Goal: Navigation & Orientation: Find specific page/section

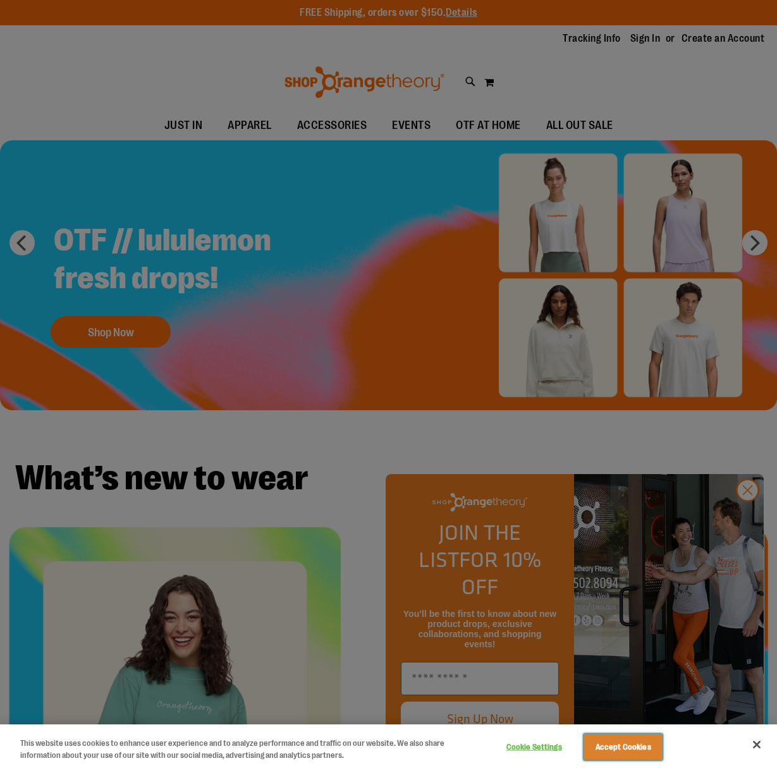
drag, startPoint x: 623, startPoint y: 746, endPoint x: 710, endPoint y: 596, distance: 173.1
click at [623, 746] on button "Accept Cookies" at bounding box center [623, 747] width 79 height 27
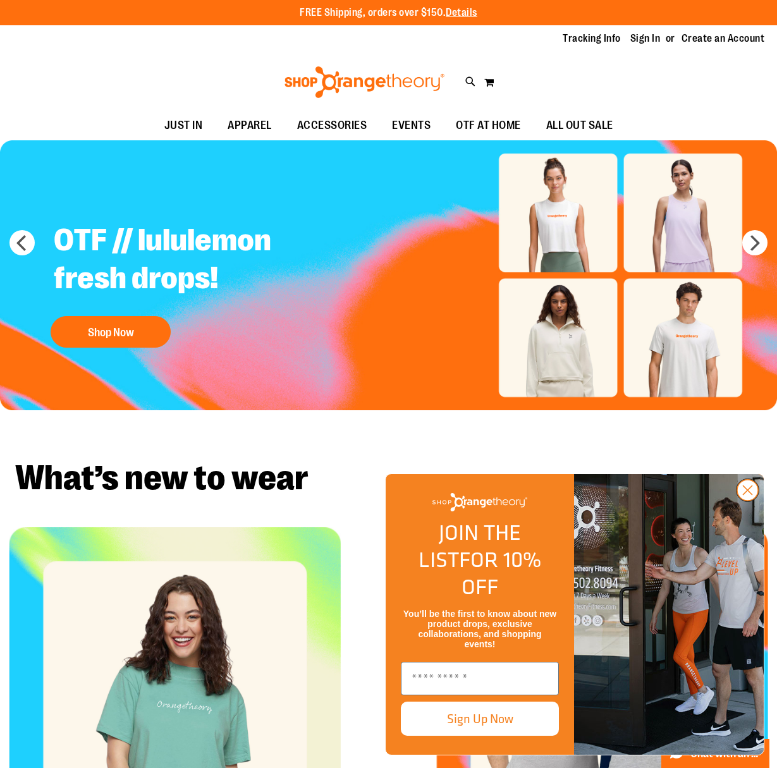
click at [751, 501] on circle "Close dialog" at bounding box center [747, 490] width 21 height 21
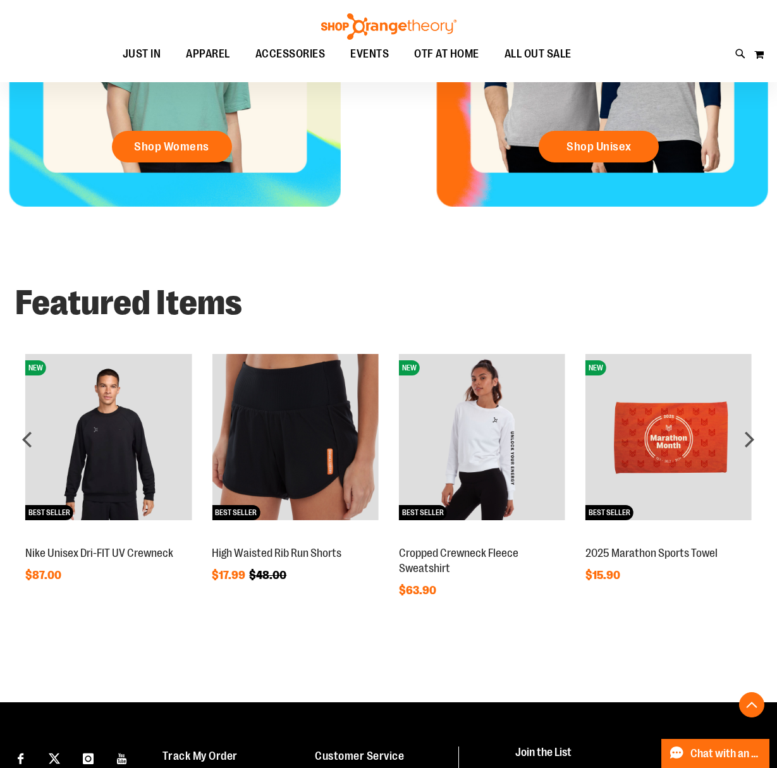
scroll to position [655, 0]
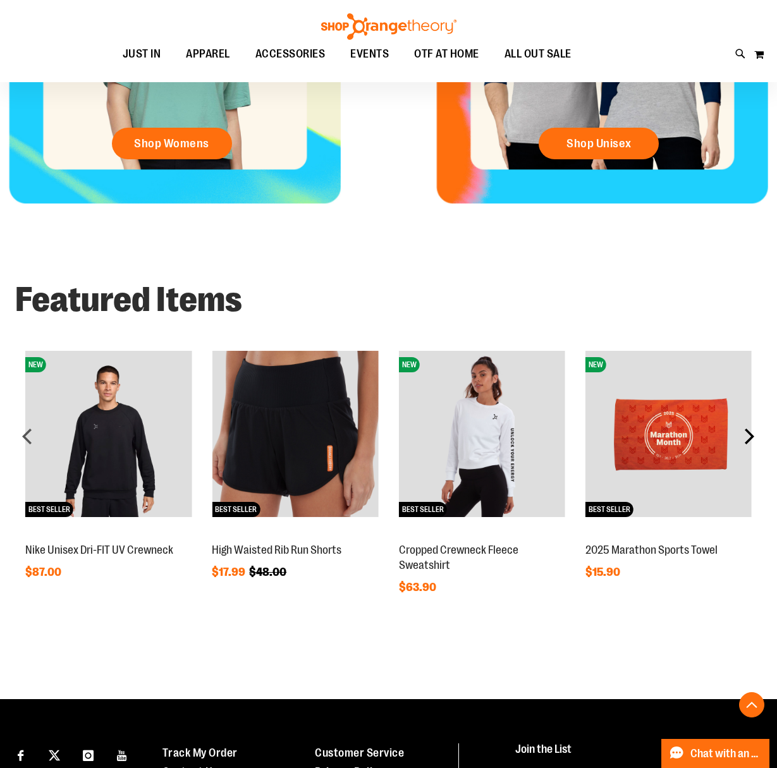
click at [749, 432] on div "next" at bounding box center [749, 436] width 25 height 25
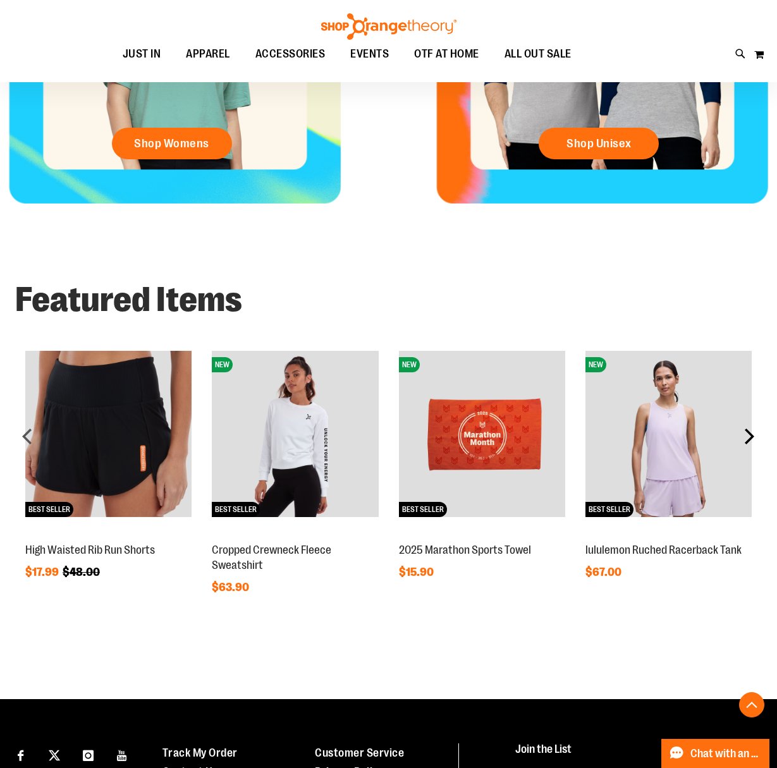
click at [749, 432] on div "next" at bounding box center [749, 436] width 25 height 25
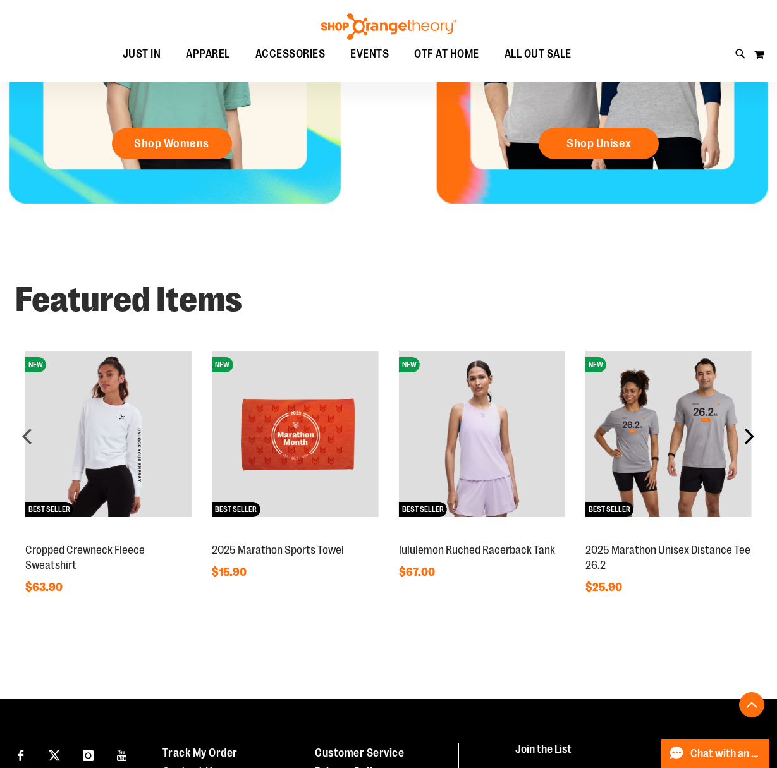
click at [749, 432] on div "next" at bounding box center [749, 436] width 25 height 25
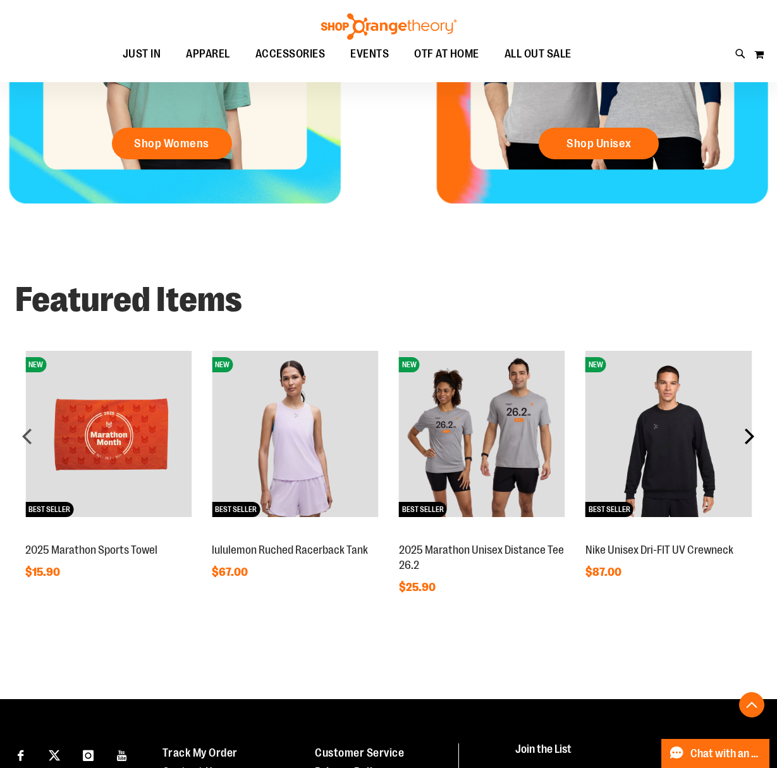
click at [749, 432] on div "next" at bounding box center [749, 436] width 25 height 25
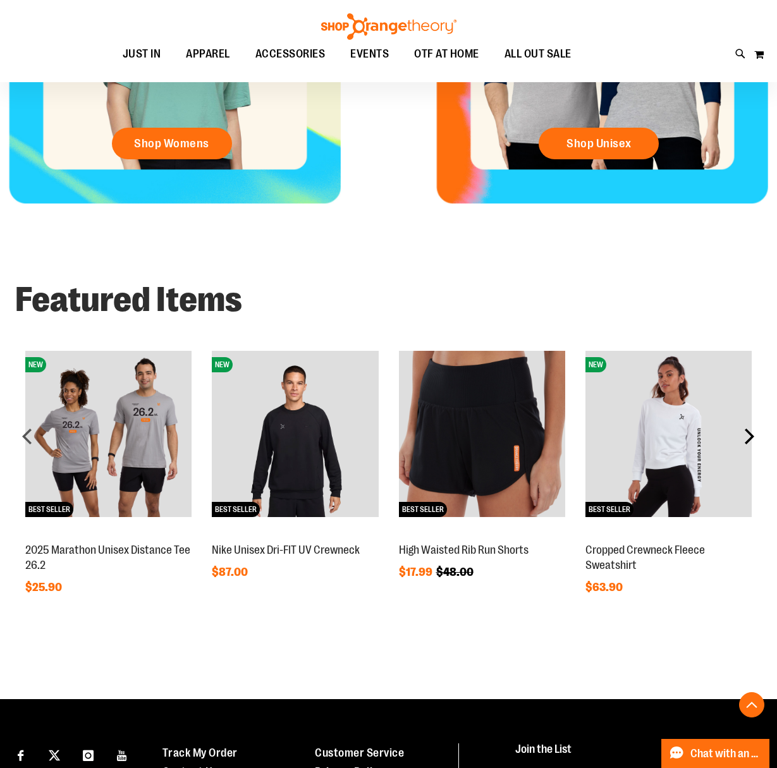
click at [749, 432] on div "next" at bounding box center [749, 436] width 25 height 25
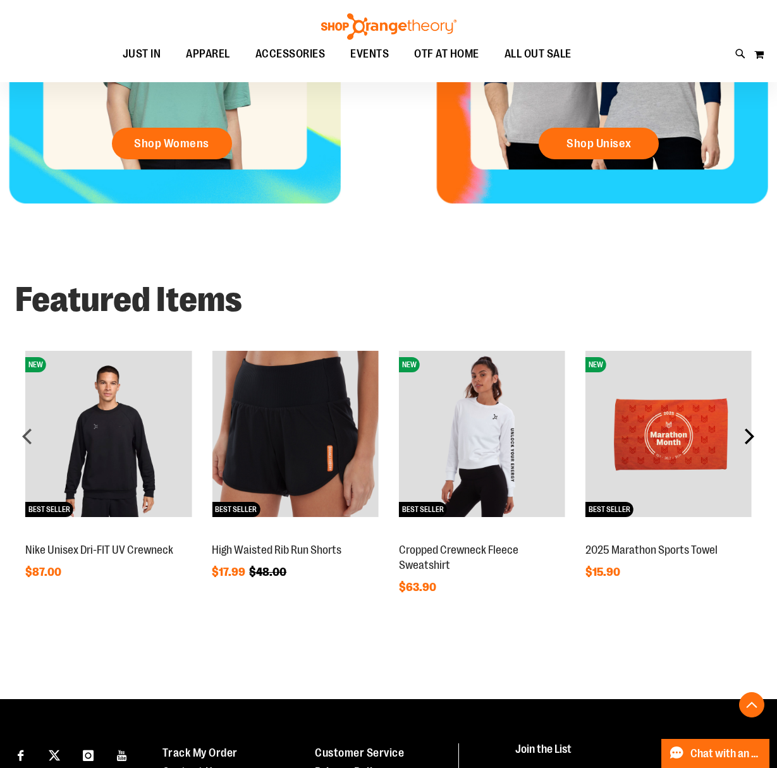
click at [749, 432] on div "next" at bounding box center [749, 436] width 25 height 25
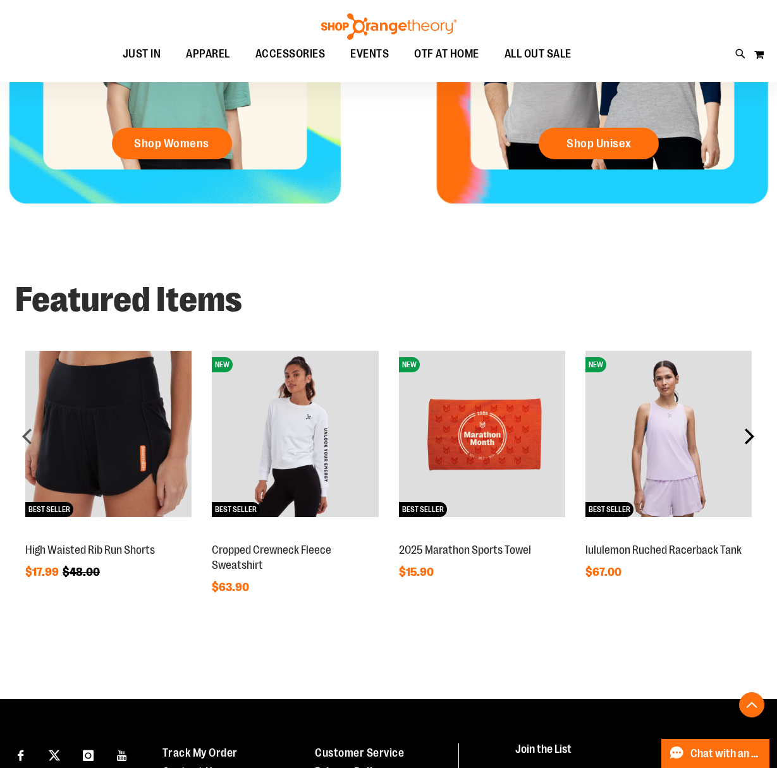
click at [749, 432] on div "next" at bounding box center [749, 436] width 25 height 25
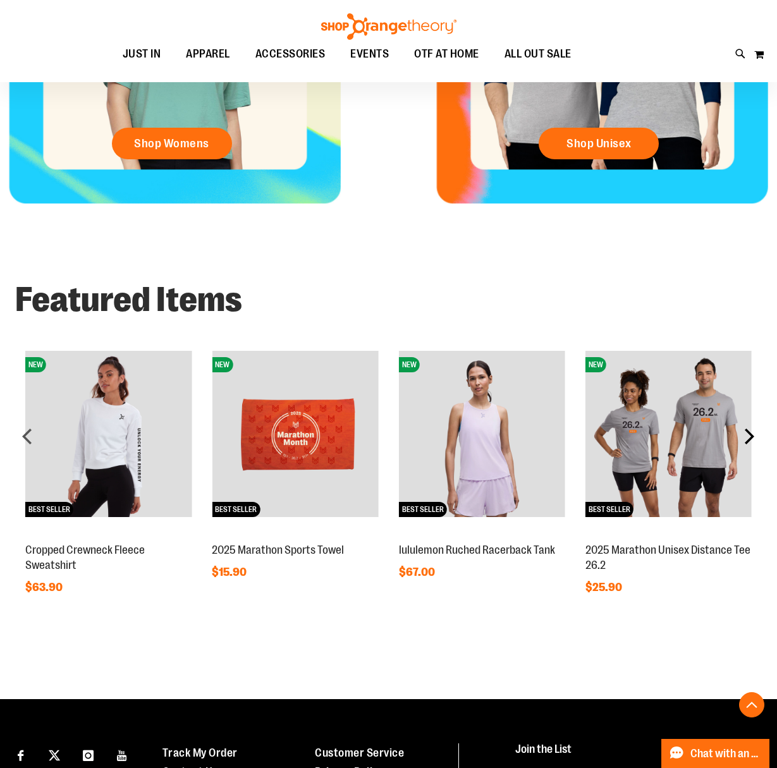
click at [749, 432] on div "next" at bounding box center [749, 436] width 25 height 25
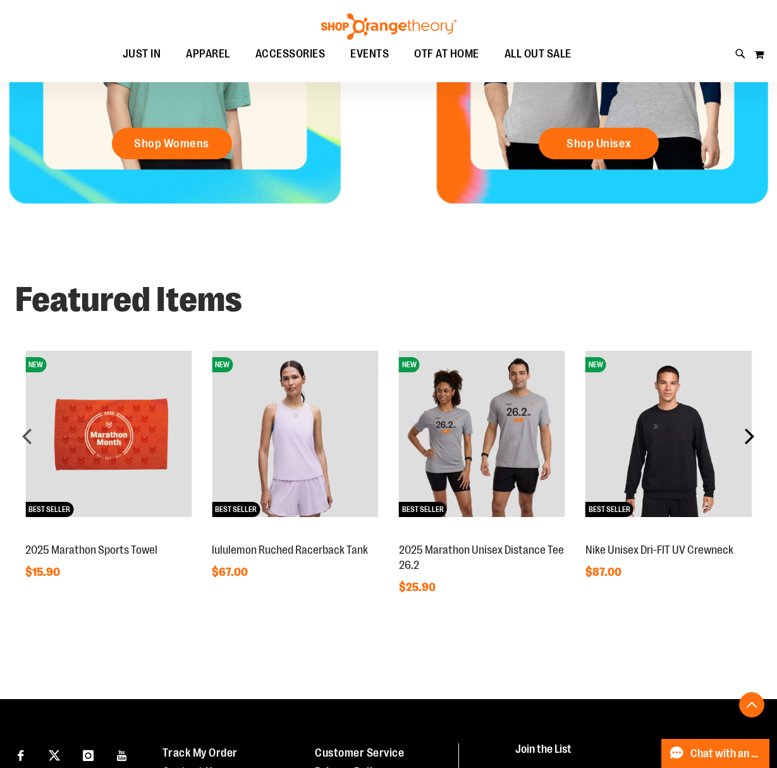
click at [749, 432] on div "next" at bounding box center [749, 436] width 25 height 25
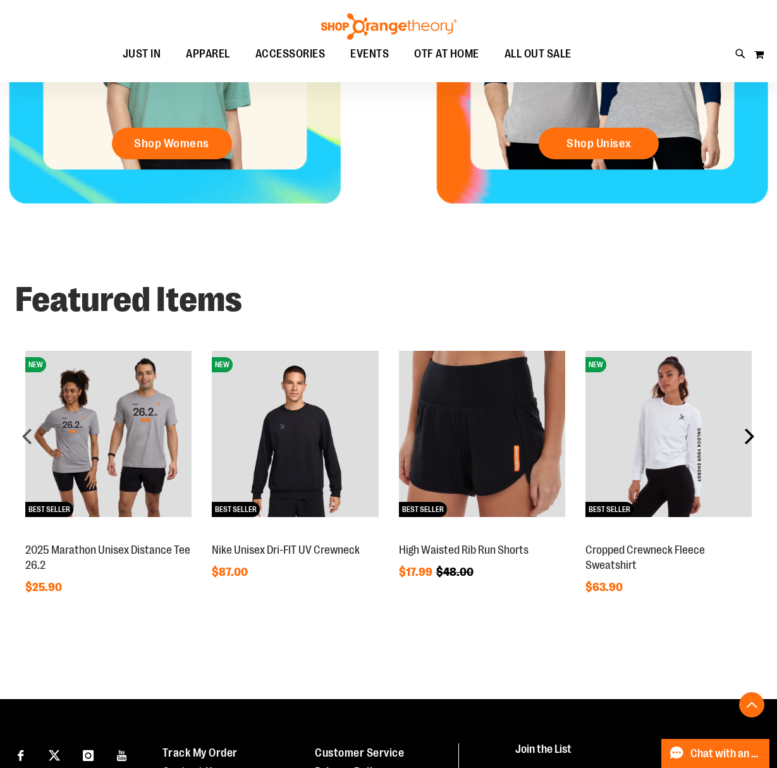
click at [749, 432] on div "next" at bounding box center [749, 436] width 25 height 25
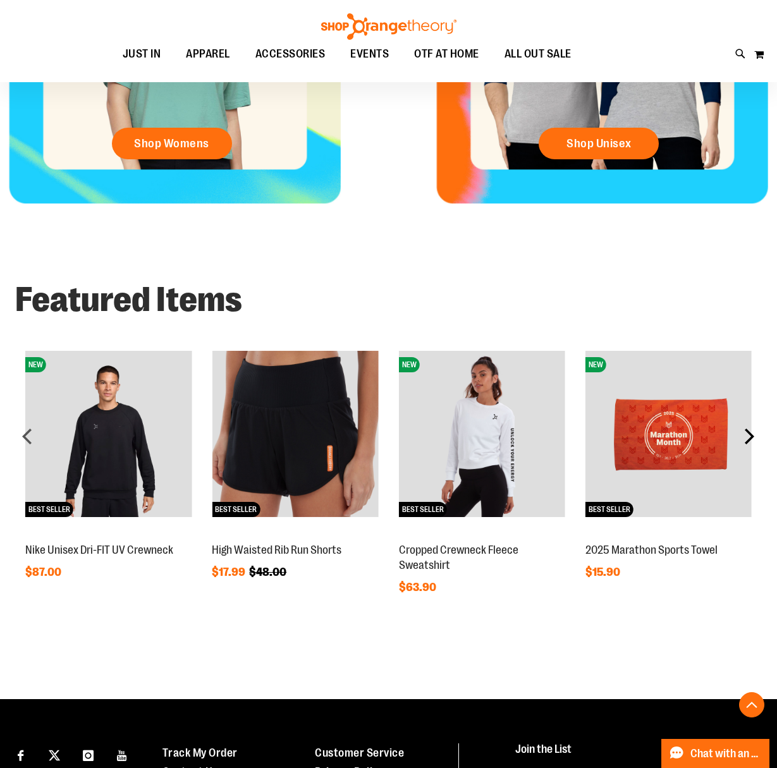
click at [749, 432] on div "next" at bounding box center [749, 436] width 25 height 25
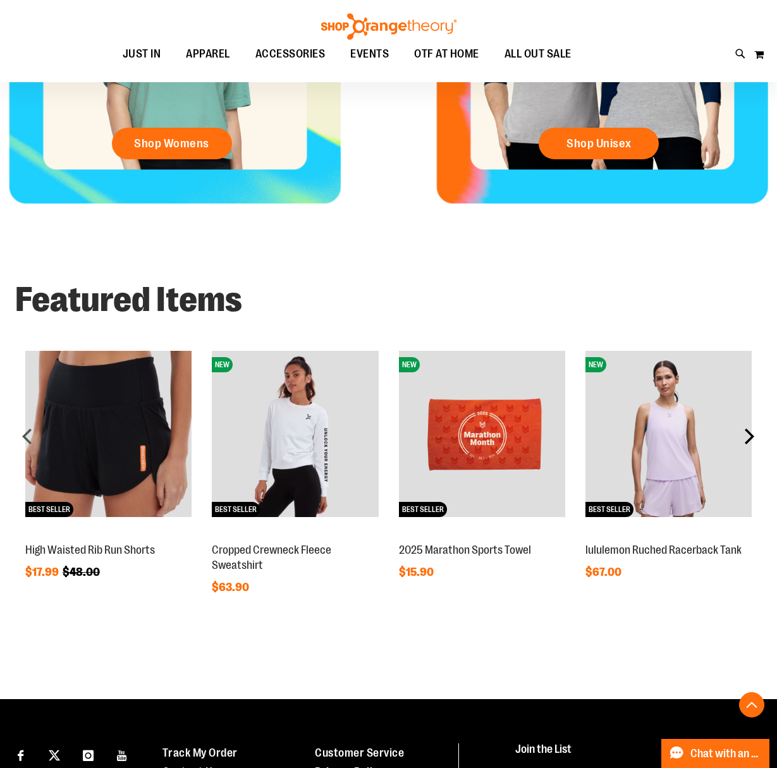
click at [749, 432] on div "next" at bounding box center [749, 436] width 25 height 25
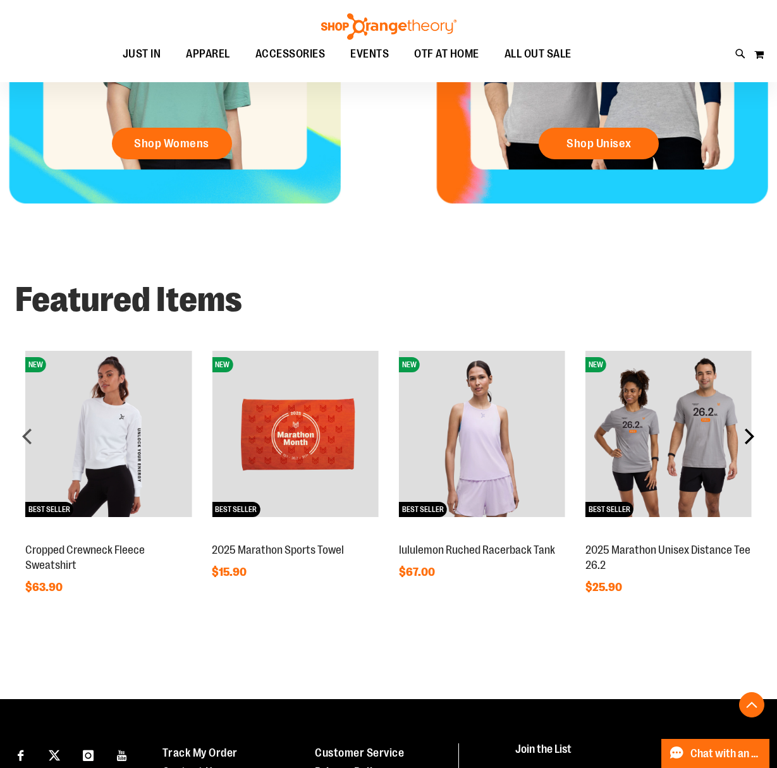
click at [749, 432] on div "next" at bounding box center [749, 436] width 25 height 25
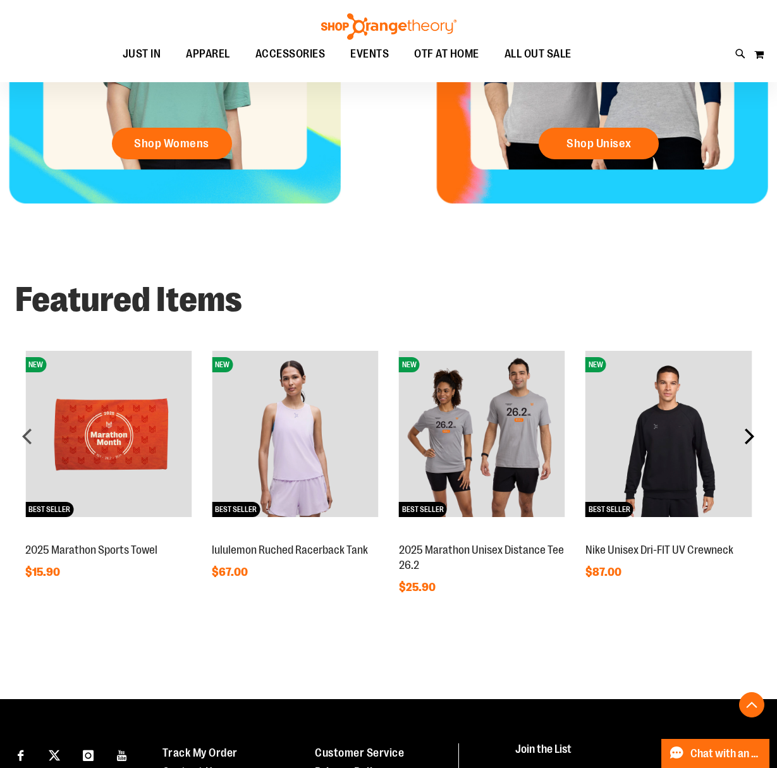
click at [749, 432] on div "next" at bounding box center [749, 436] width 25 height 25
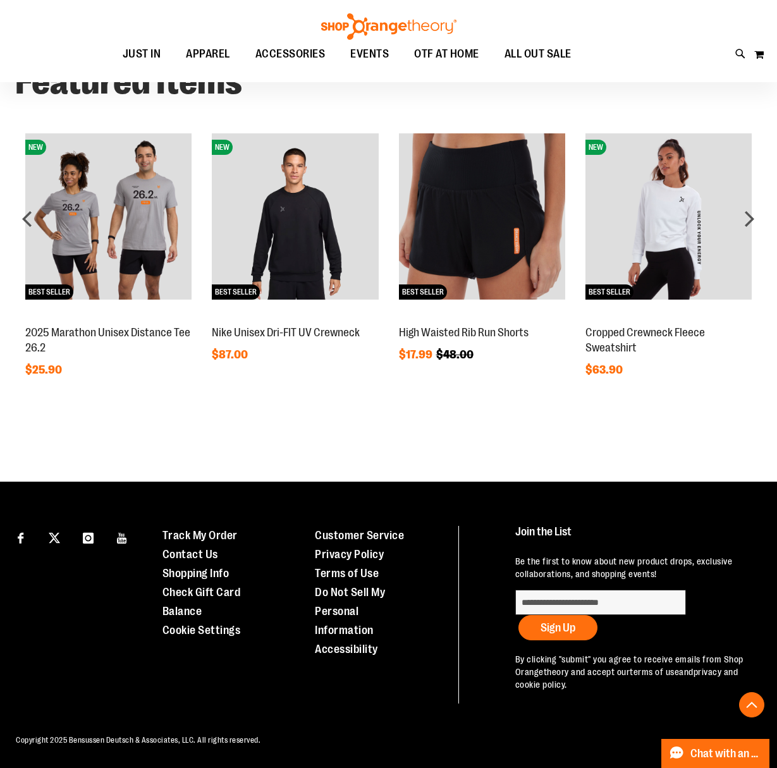
scroll to position [0, 0]
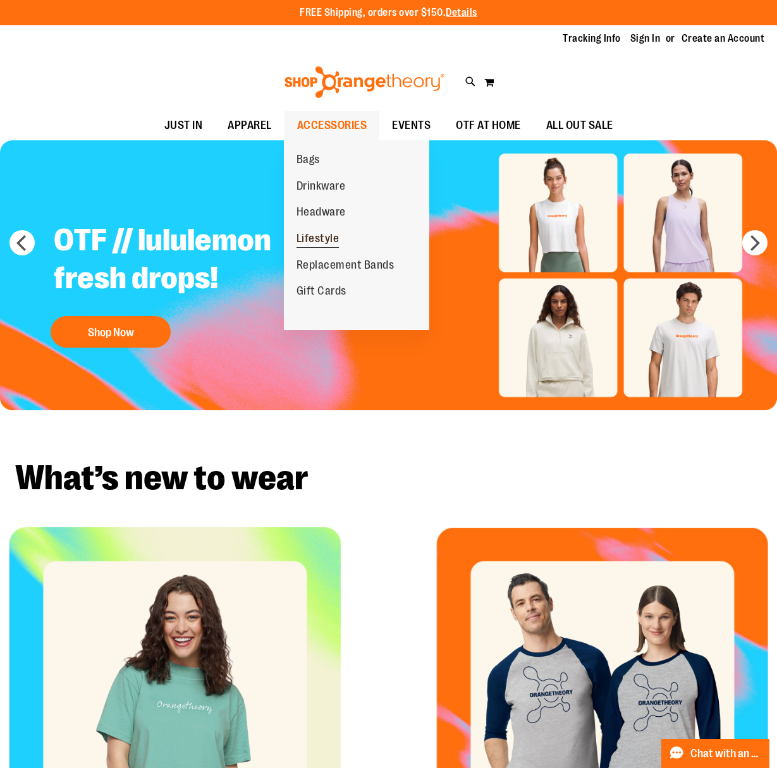
click at [315, 237] on span "Lifestyle" at bounding box center [318, 240] width 43 height 16
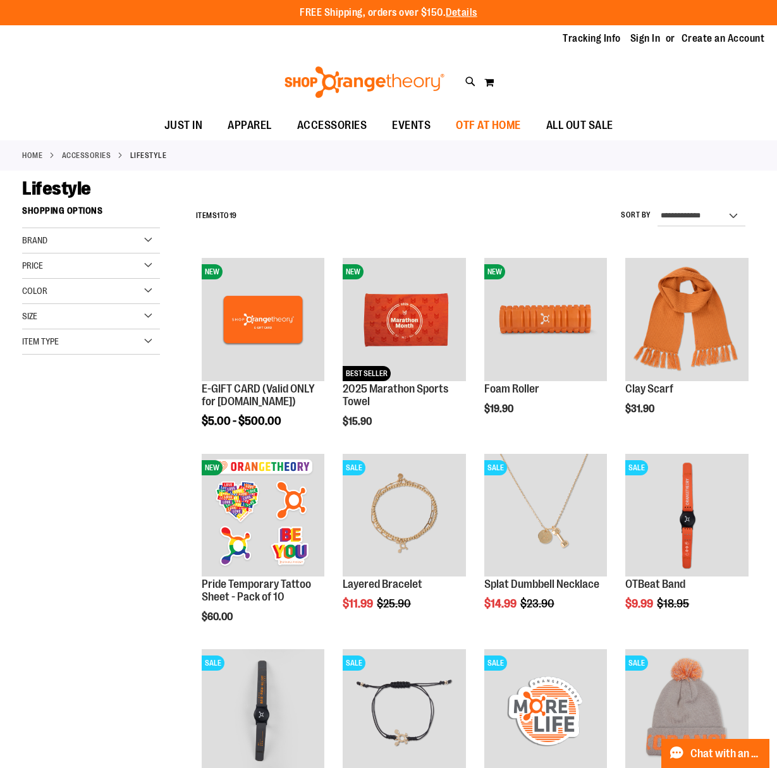
click at [507, 123] on span "OTF AT HOME" at bounding box center [488, 125] width 65 height 28
